Goal: Navigation & Orientation: Find specific page/section

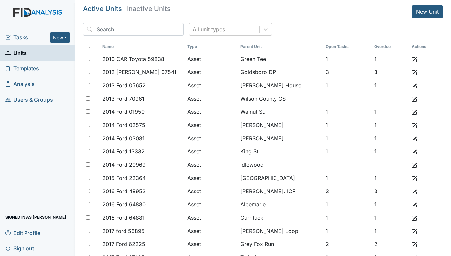
click at [26, 36] on span "Tasks" at bounding box center [27, 37] width 45 height 8
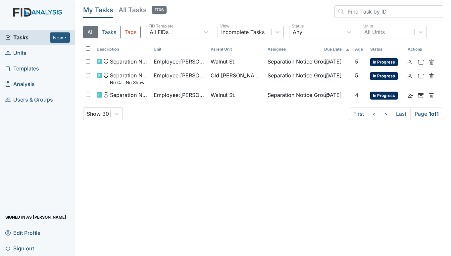
click at [23, 50] on span "Units" at bounding box center [15, 53] width 21 height 10
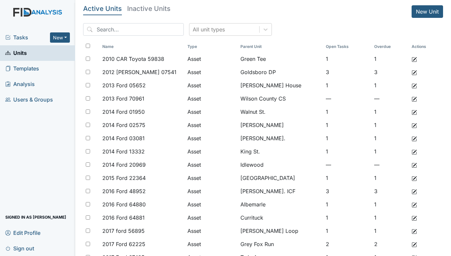
click at [17, 38] on span "Tasks" at bounding box center [27, 37] width 45 height 8
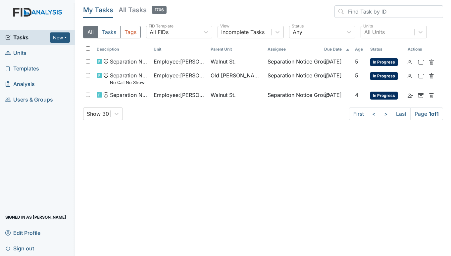
click at [23, 50] on span "Units" at bounding box center [15, 53] width 21 height 10
